Goal: Find specific page/section: Find specific page/section

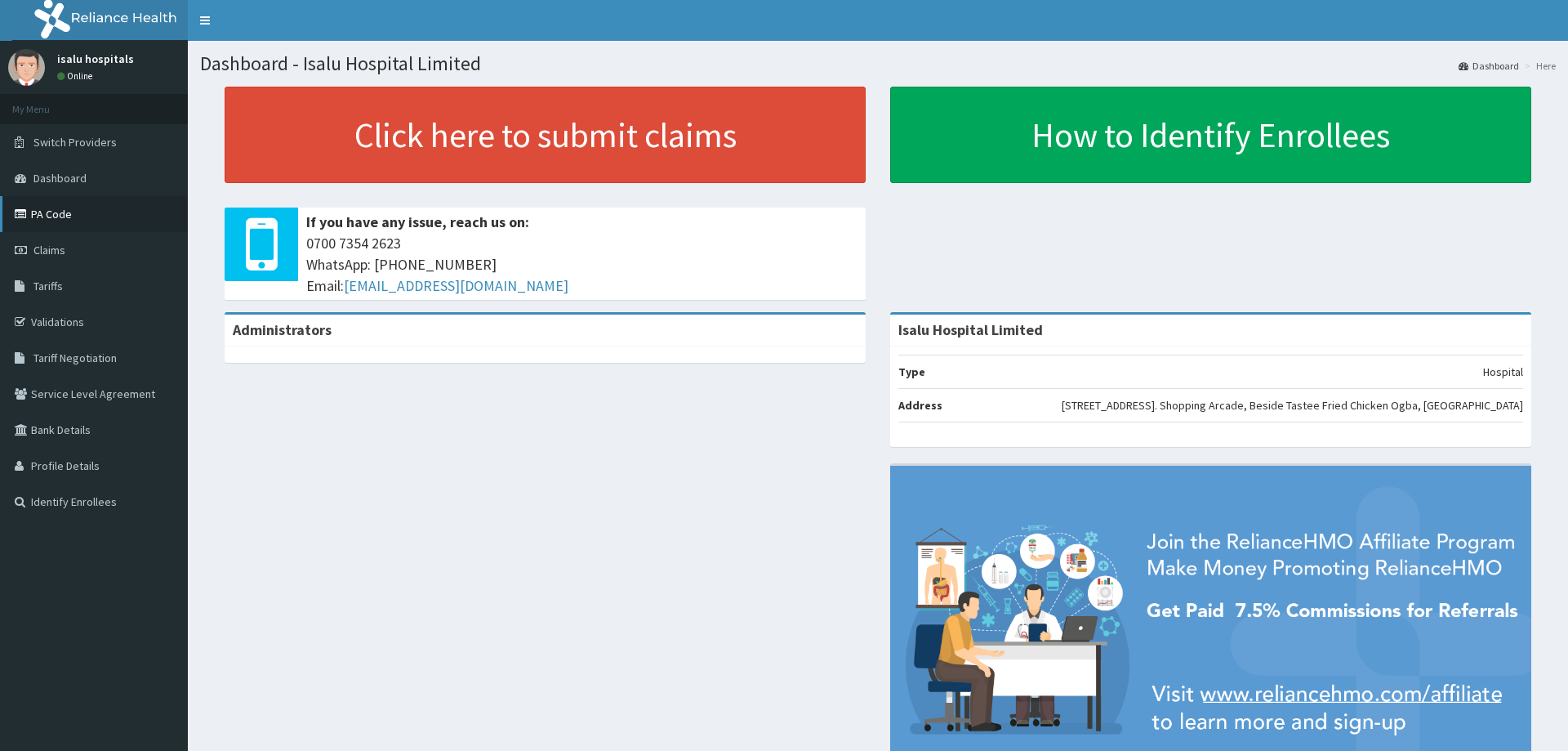
click at [62, 215] on link "PA Code" at bounding box center [94, 215] width 188 height 36
click at [74, 205] on link "PA Code" at bounding box center [94, 215] width 188 height 36
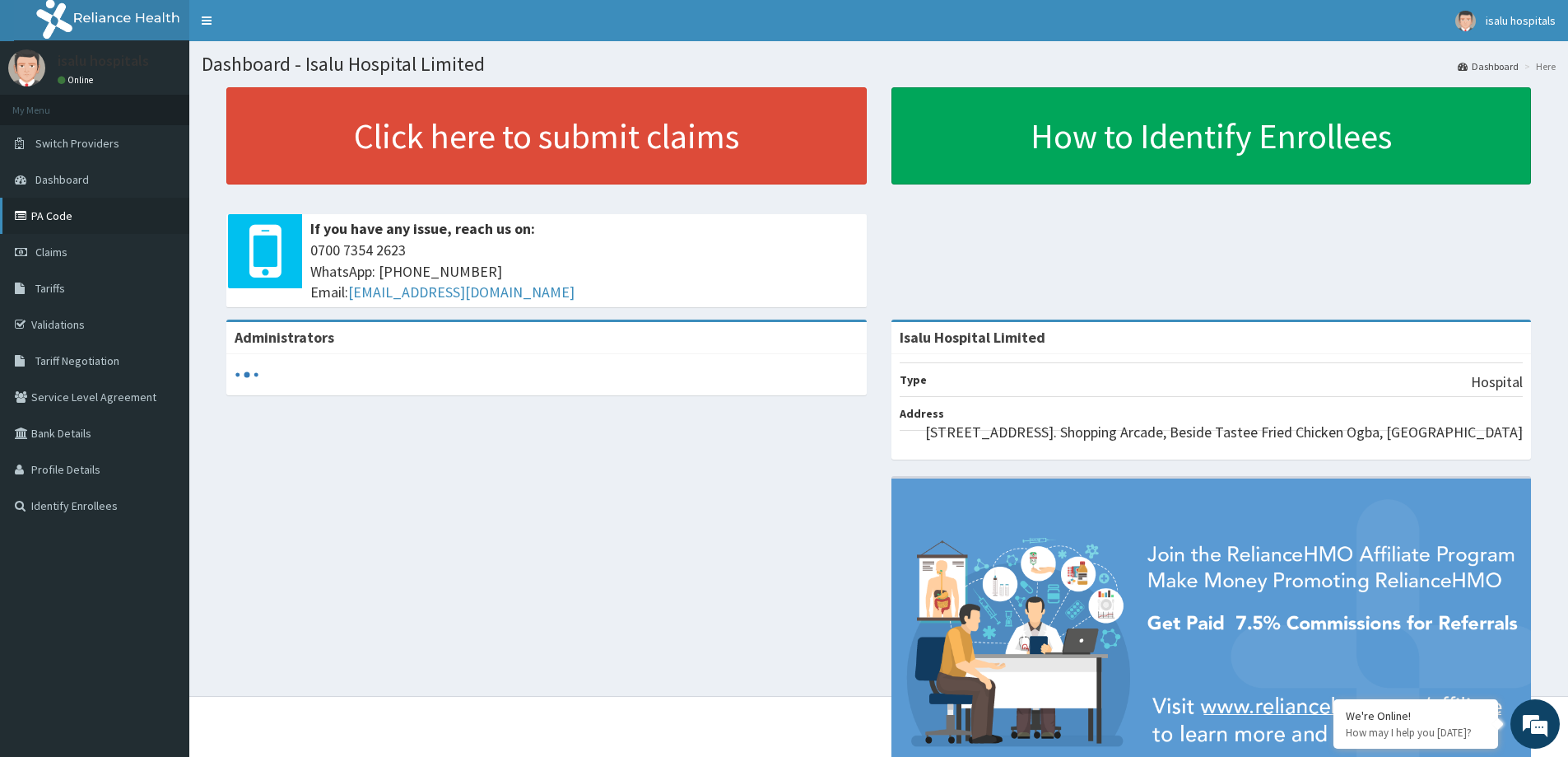
click at [37, 215] on link "PA Code" at bounding box center [94, 216] width 190 height 37
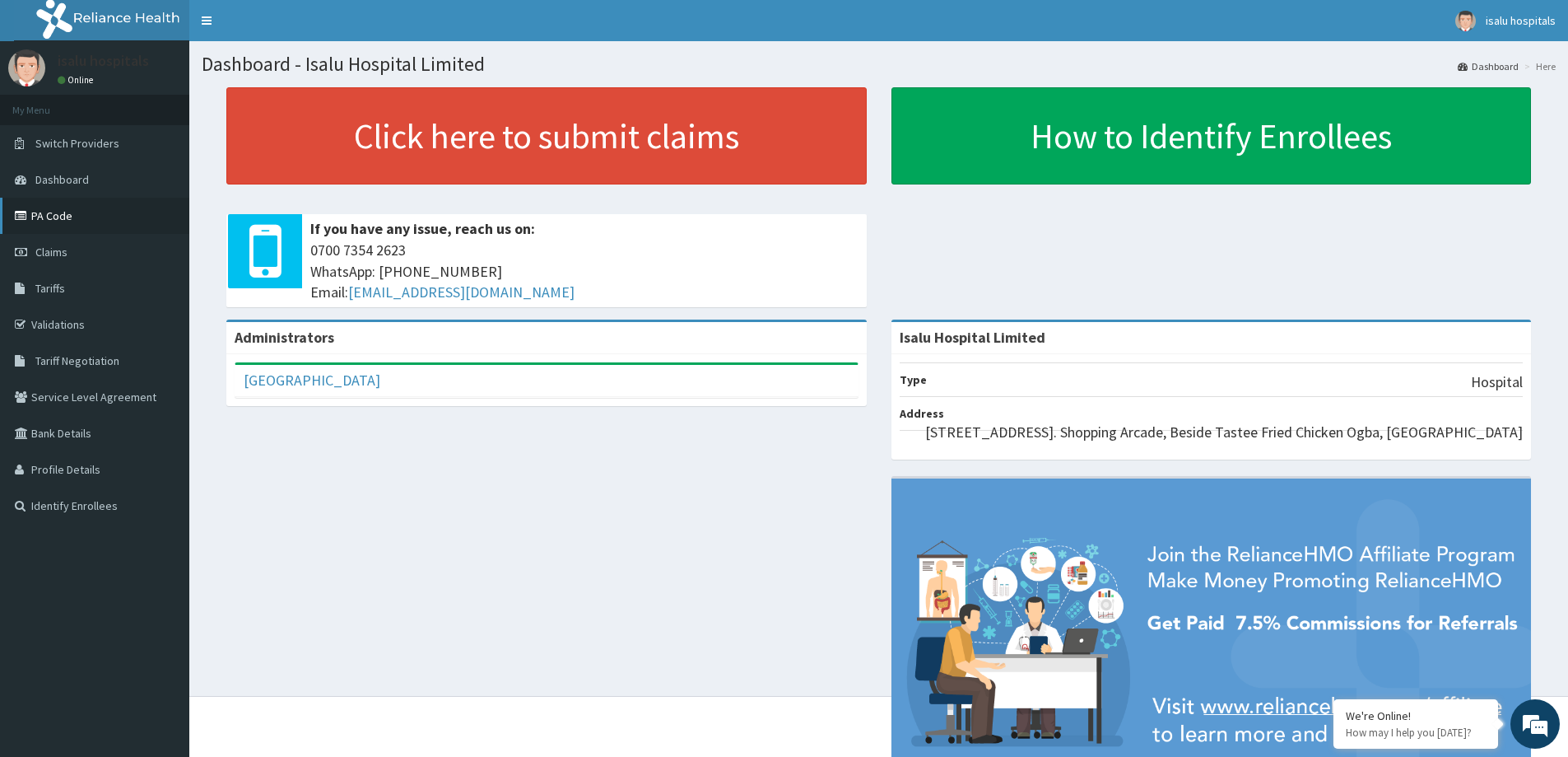
click at [49, 214] on link "PA Code" at bounding box center [94, 216] width 190 height 37
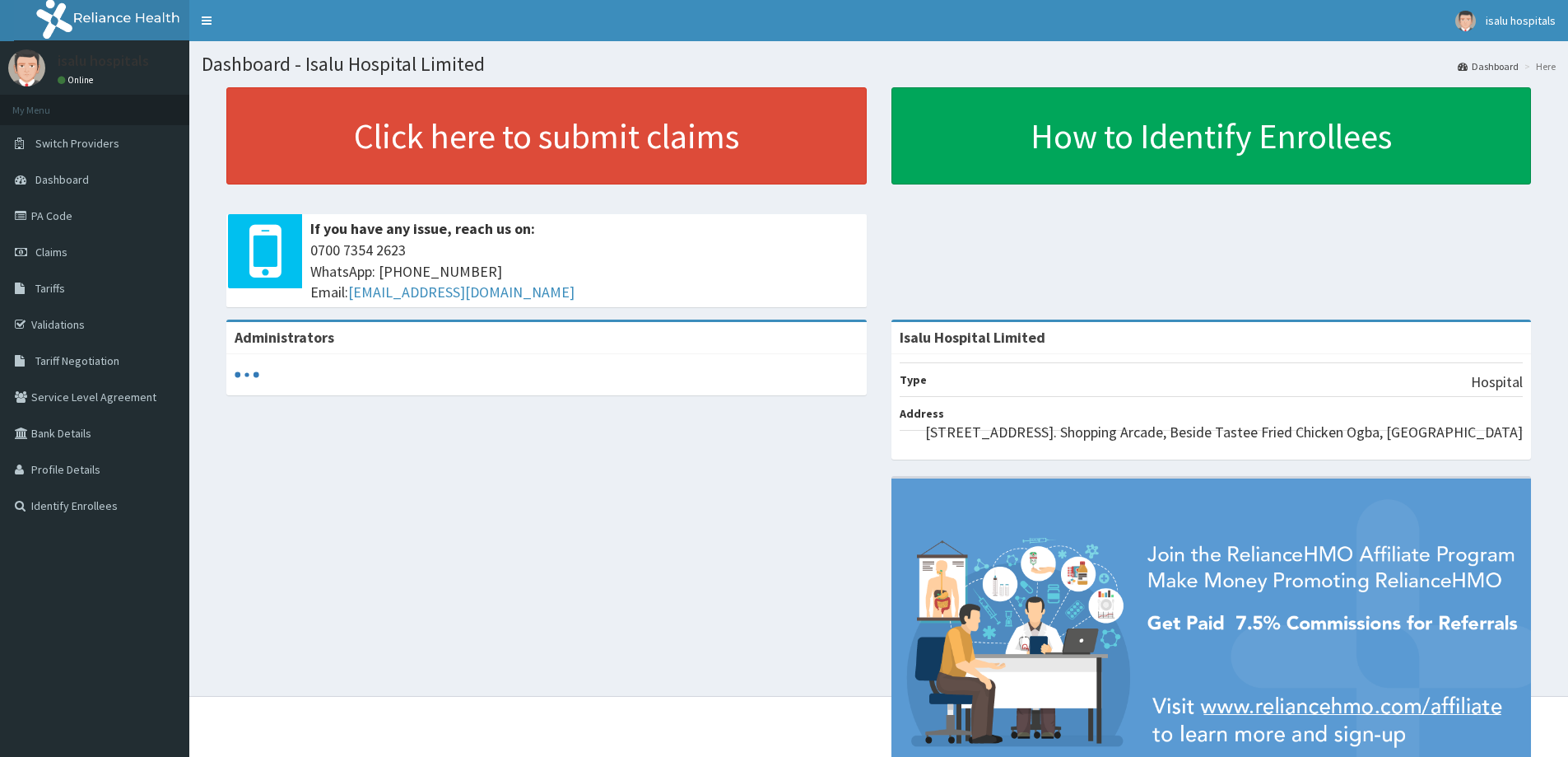
click at [57, 221] on link "PA Code" at bounding box center [94, 216] width 190 height 37
